Goal: Transaction & Acquisition: Purchase product/service

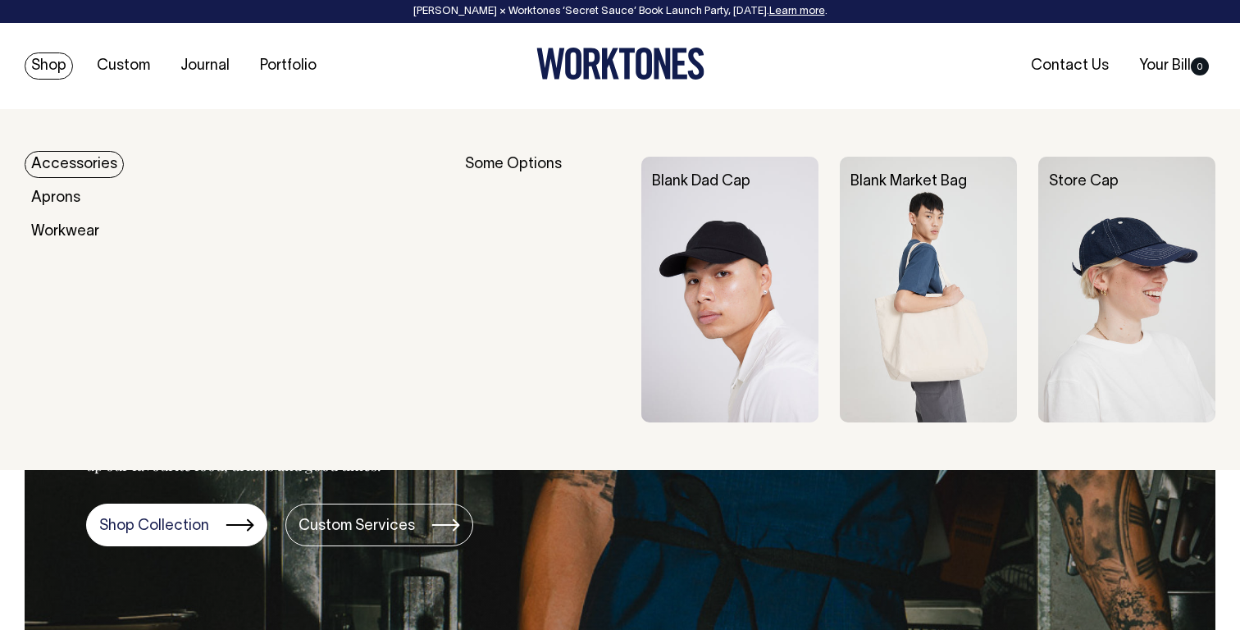
click at [735, 190] on div "Blank Dad Cap" at bounding box center [740, 182] width 198 height 51
click at [731, 271] on img at bounding box center [729, 290] width 177 height 266
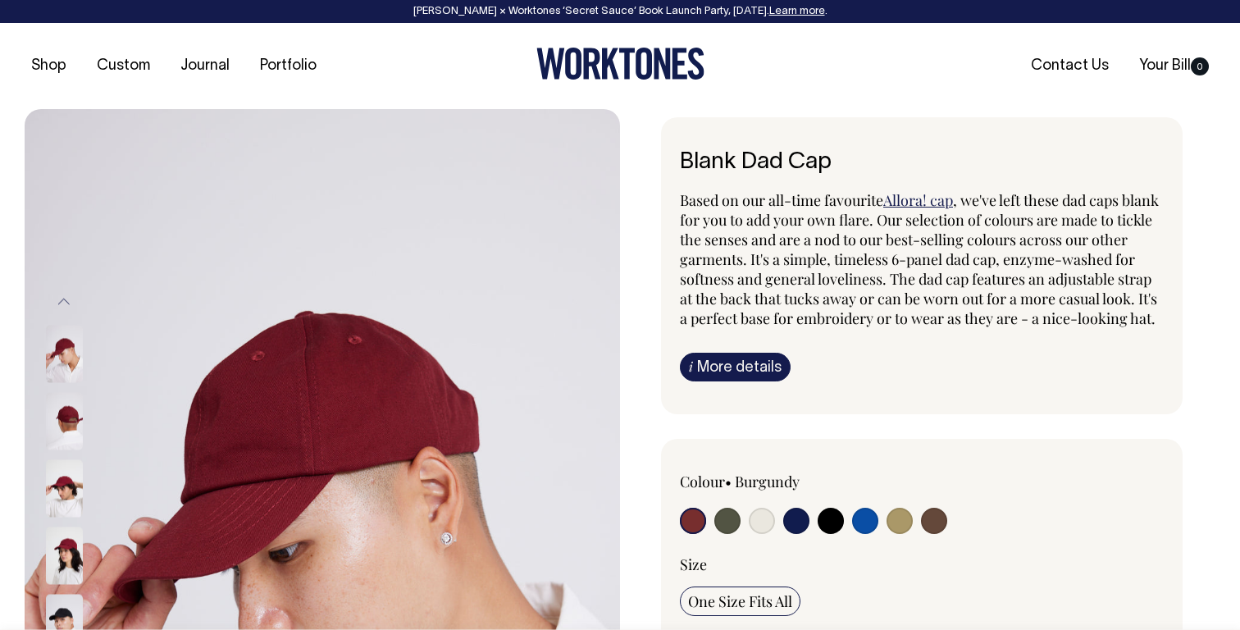
click at [827, 534] on input "radio" at bounding box center [831, 521] width 26 height 26
radio input "true"
select select "Black"
